Goal: Browse casually

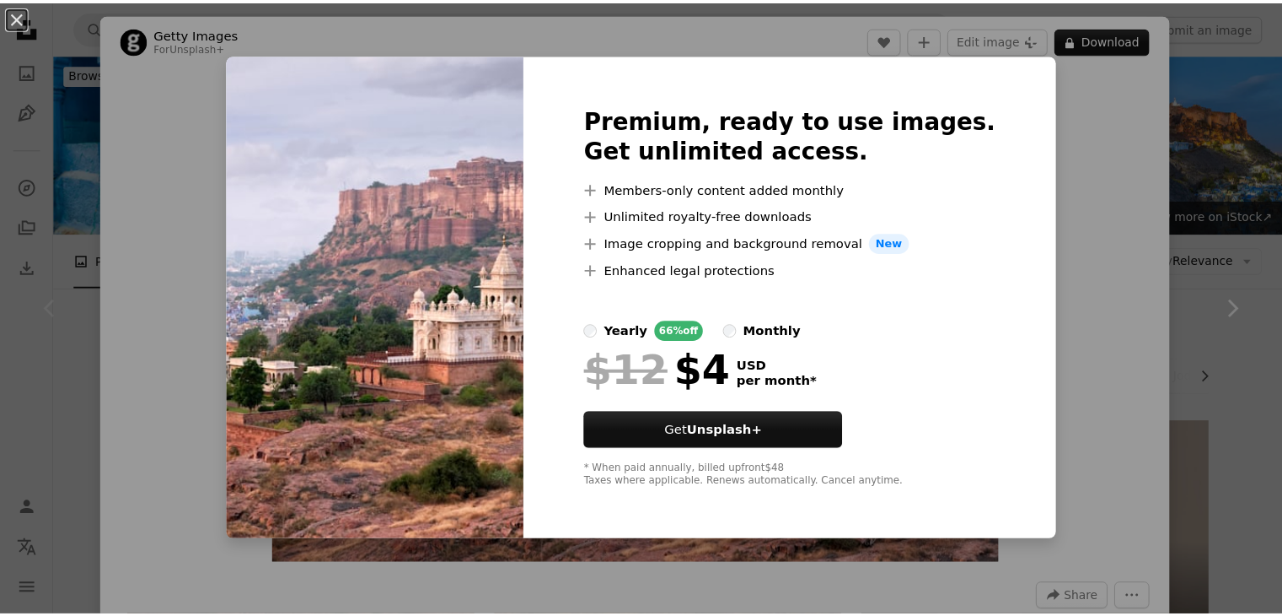
scroll to position [279, 0]
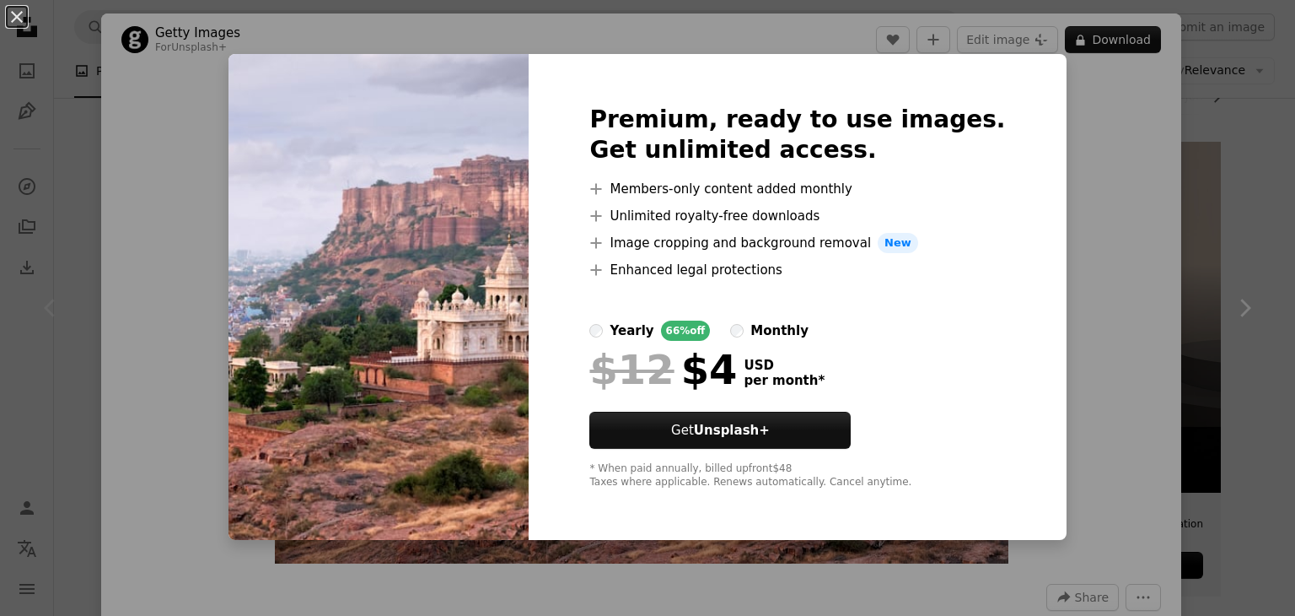
click at [1066, 265] on div "An X shape Premium, ready to use images. Get unlimited access. A plus sign Memb…" at bounding box center [647, 308] width 1295 height 616
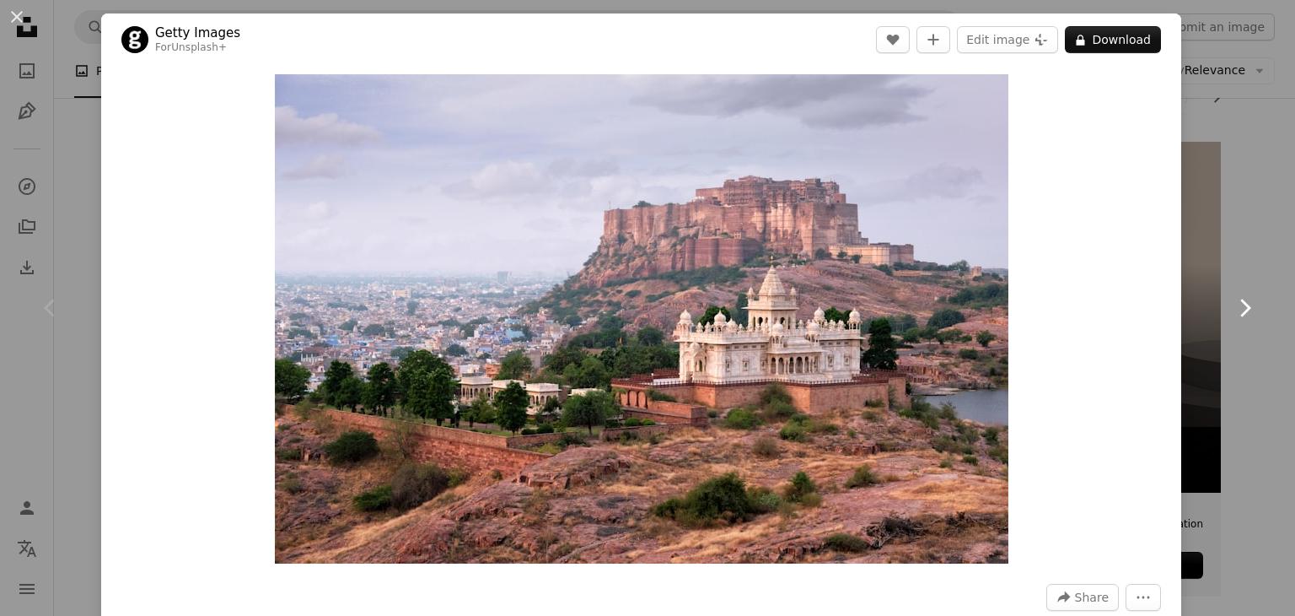
click at [1194, 308] on link "Chevron right" at bounding box center [1244, 308] width 101 height 162
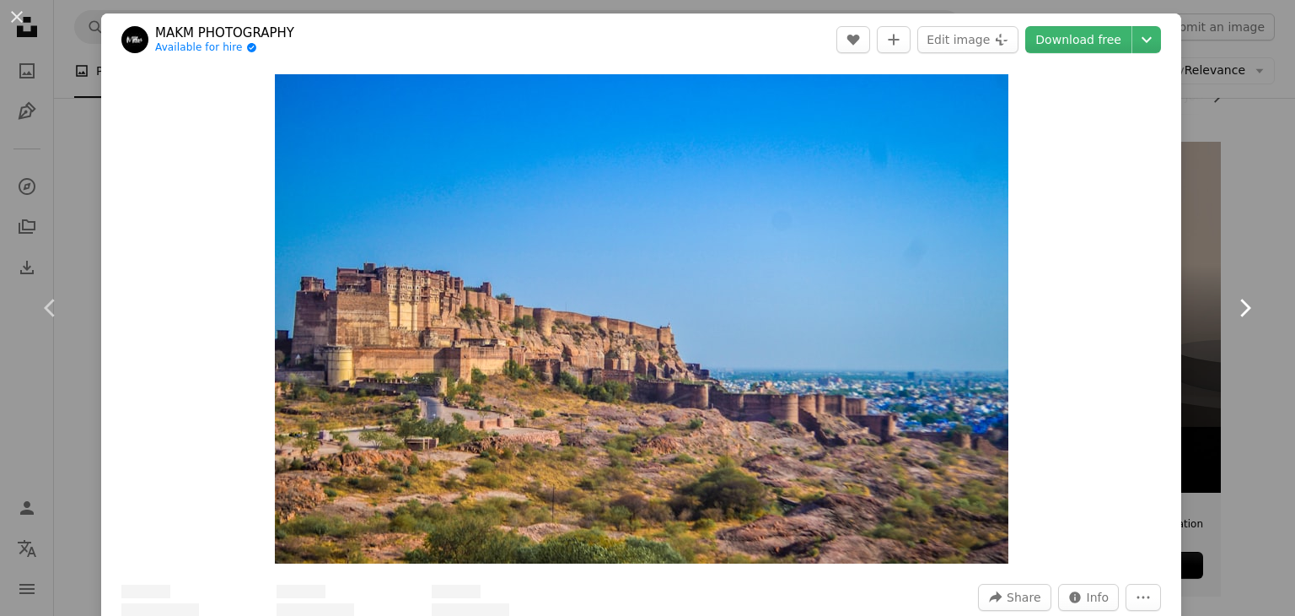
click at [1213, 388] on link "Chevron right" at bounding box center [1244, 308] width 101 height 162
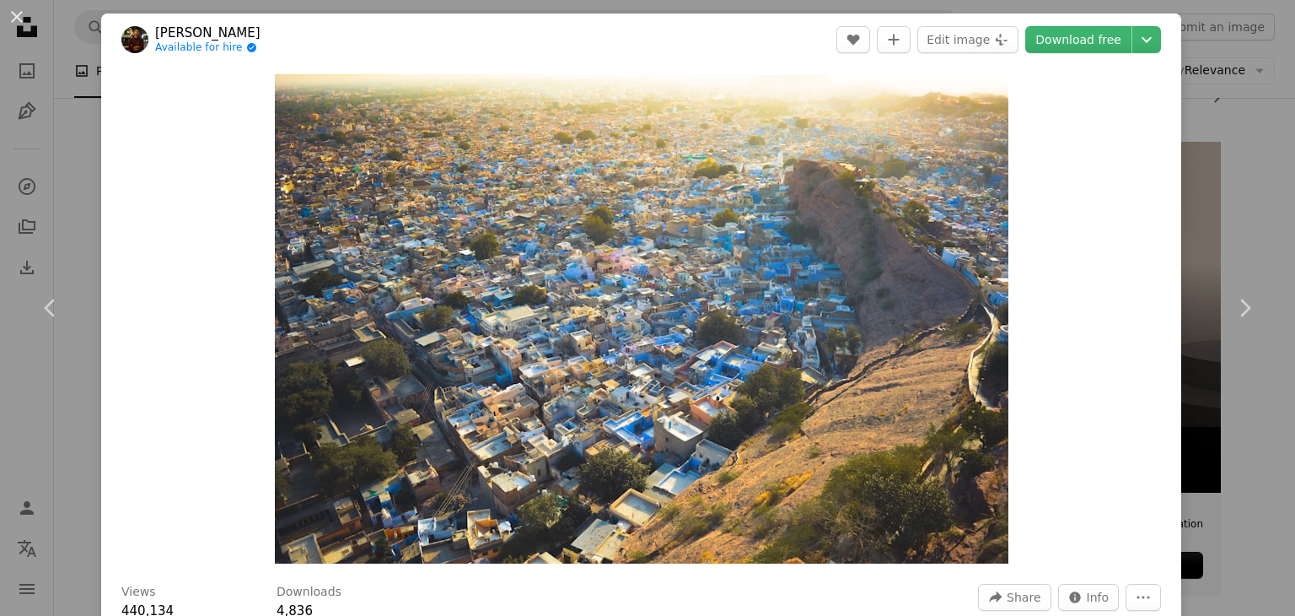
drag, startPoint x: 1251, startPoint y: 440, endPoint x: 1259, endPoint y: 462, distance: 23.2
click at [1259, 462] on div "An X shape Chevron left Chevron right [PERSON_NAME] Available for hire A checkm…" at bounding box center [647, 308] width 1295 height 616
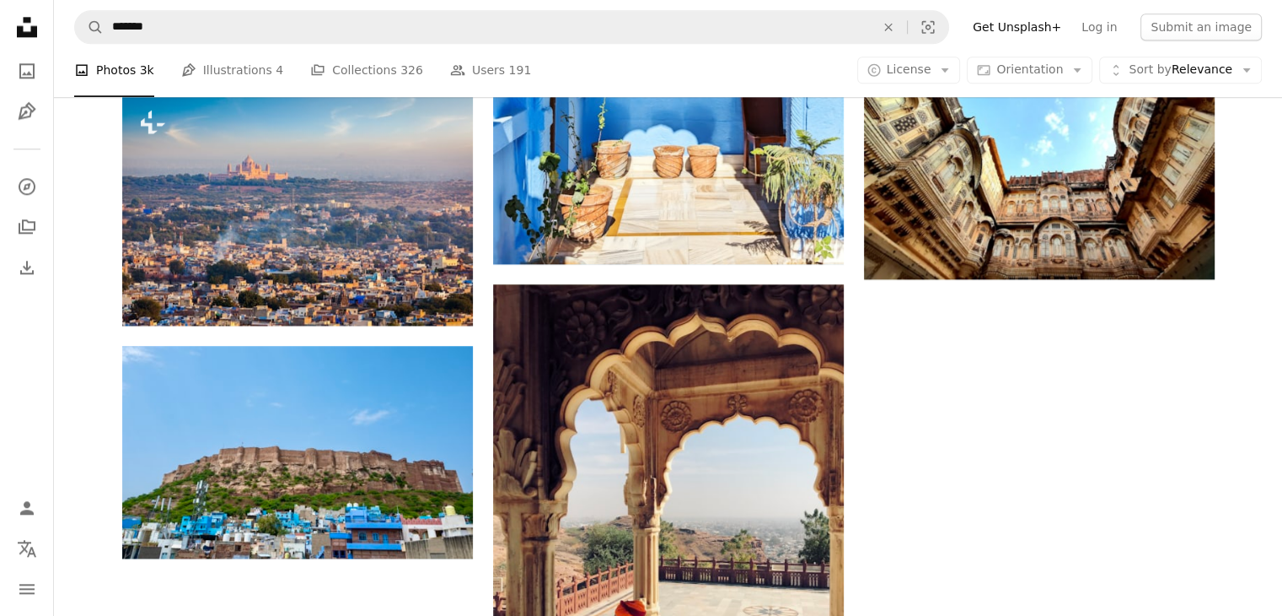
scroll to position [1933, 0]
